Goal: Task Accomplishment & Management: Use online tool/utility

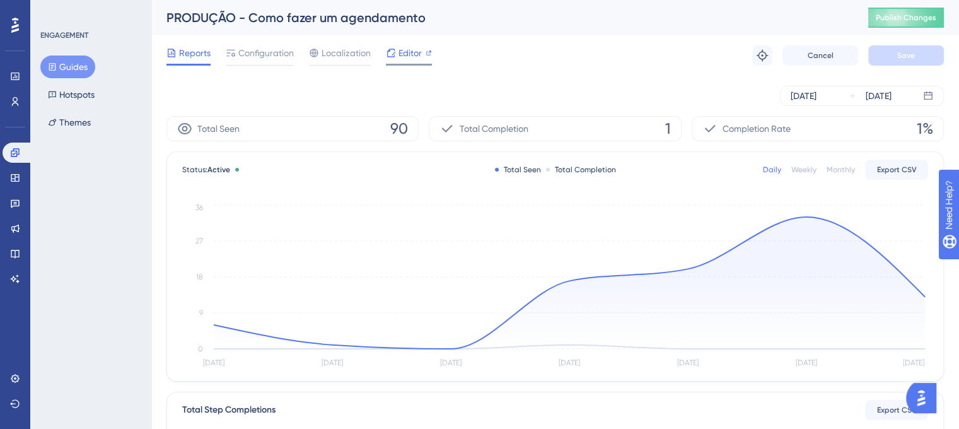
click at [401, 55] on span "Editor" at bounding box center [409, 52] width 23 height 15
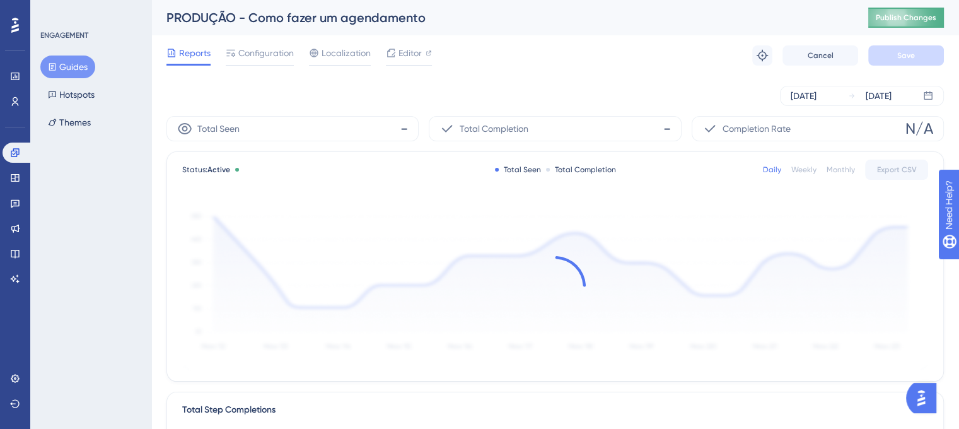
click at [915, 11] on button "Publish Changes" at bounding box center [906, 18] width 76 height 20
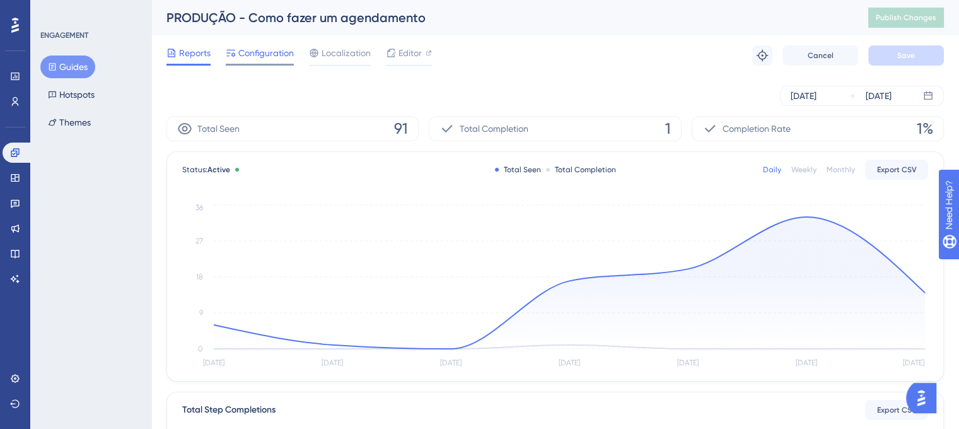
click at [240, 56] on span "Configuration" at bounding box center [265, 52] width 55 height 15
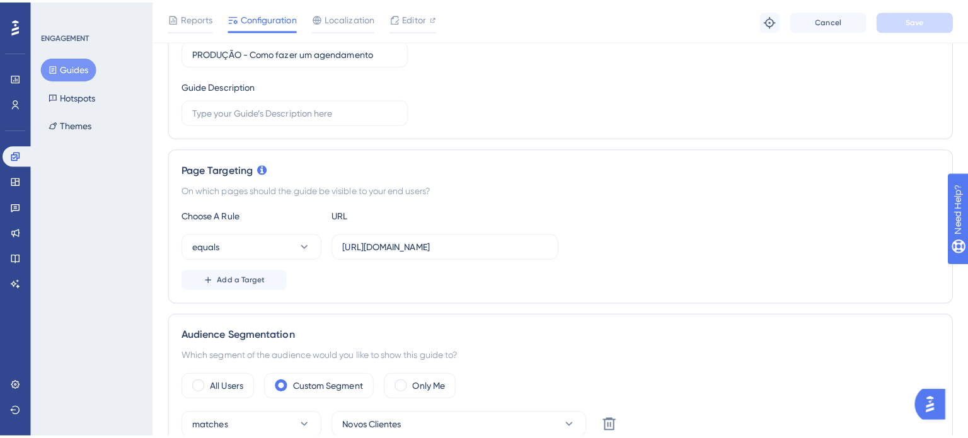
scroll to position [189, 0]
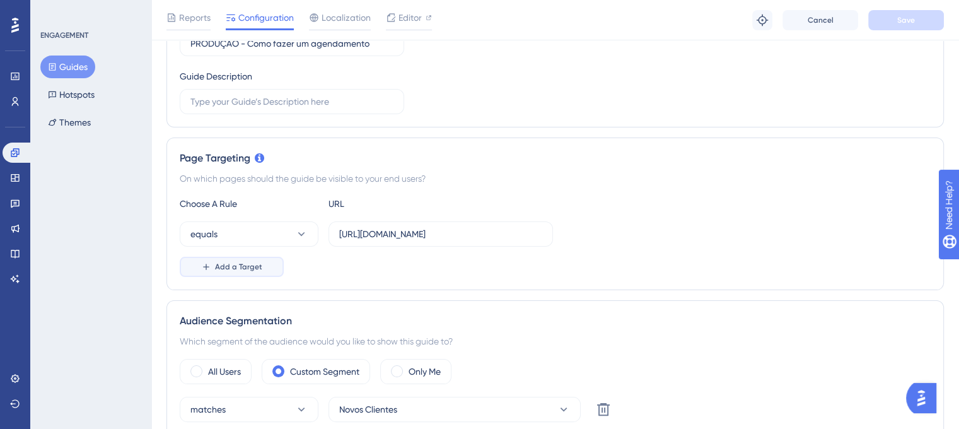
click at [265, 267] on button "Add a Target" at bounding box center [232, 267] width 104 height 20
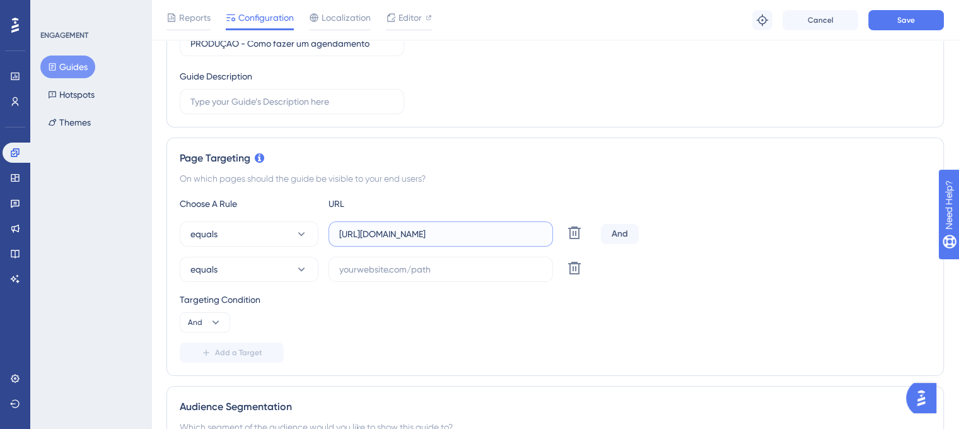
click at [537, 236] on input "[URL][DOMAIN_NAME]" at bounding box center [440, 234] width 203 height 14
click at [538, 234] on input "[URL][DOMAIN_NAME]" at bounding box center [440, 234] width 203 height 14
click at [540, 172] on div "On which pages should the guide be visible to your end users?" at bounding box center [555, 178] width 751 height 15
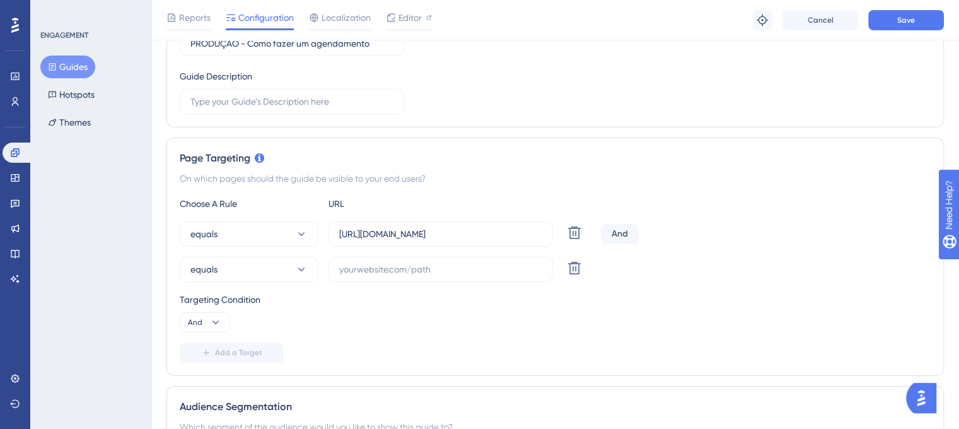
click at [484, 299] on div "Targeting Condition" at bounding box center [555, 299] width 751 height 15
click at [807, 28] on button "Cancel" at bounding box center [820, 20] width 76 height 20
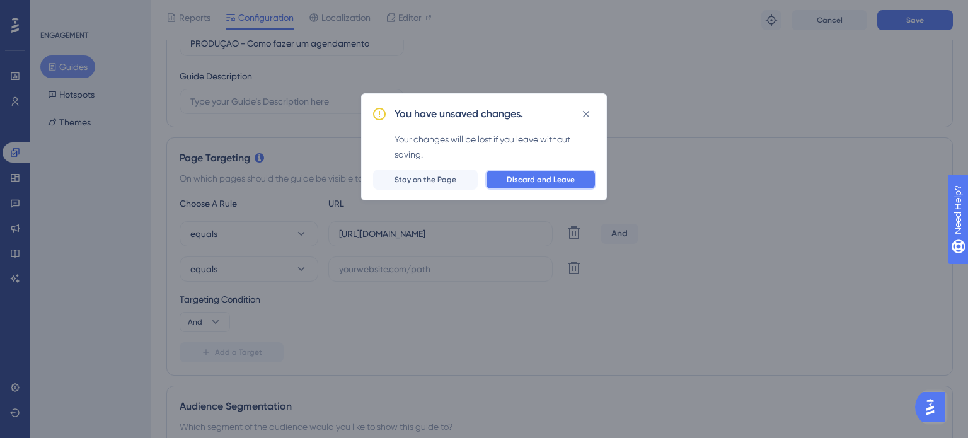
click at [530, 175] on span "Discard and Leave" at bounding box center [541, 180] width 68 height 10
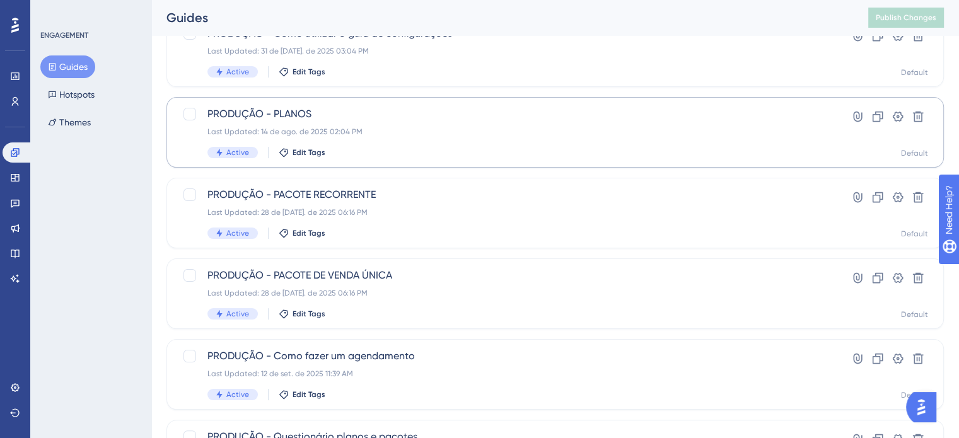
scroll to position [189, 0]
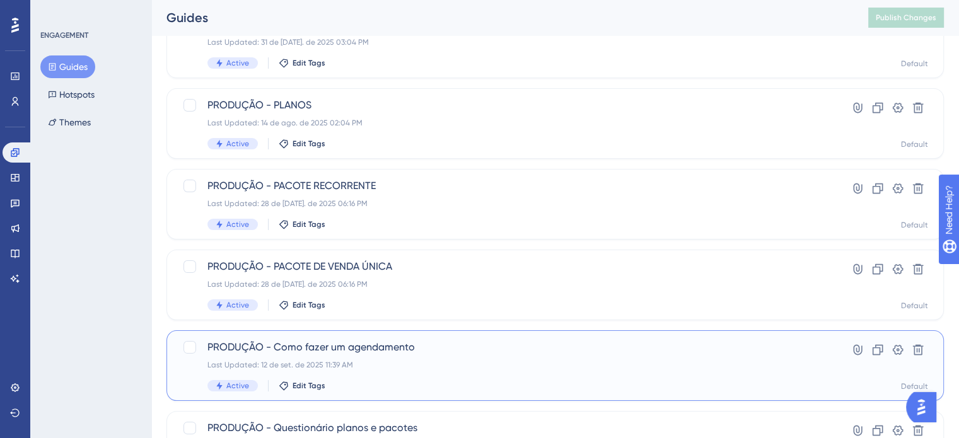
click at [470, 342] on span "PRODUÇÃO - Como fazer um agendamento" at bounding box center [504, 347] width 594 height 15
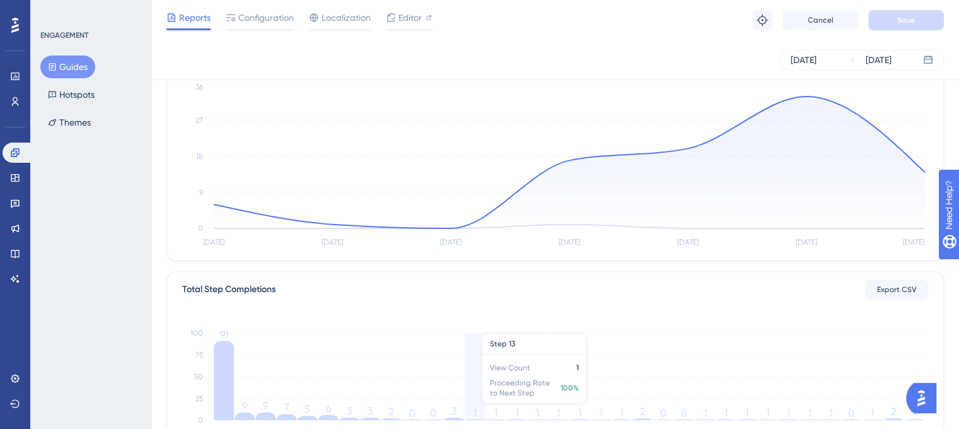
scroll to position [252, 0]
